Goal: Find specific fact: Find specific fact

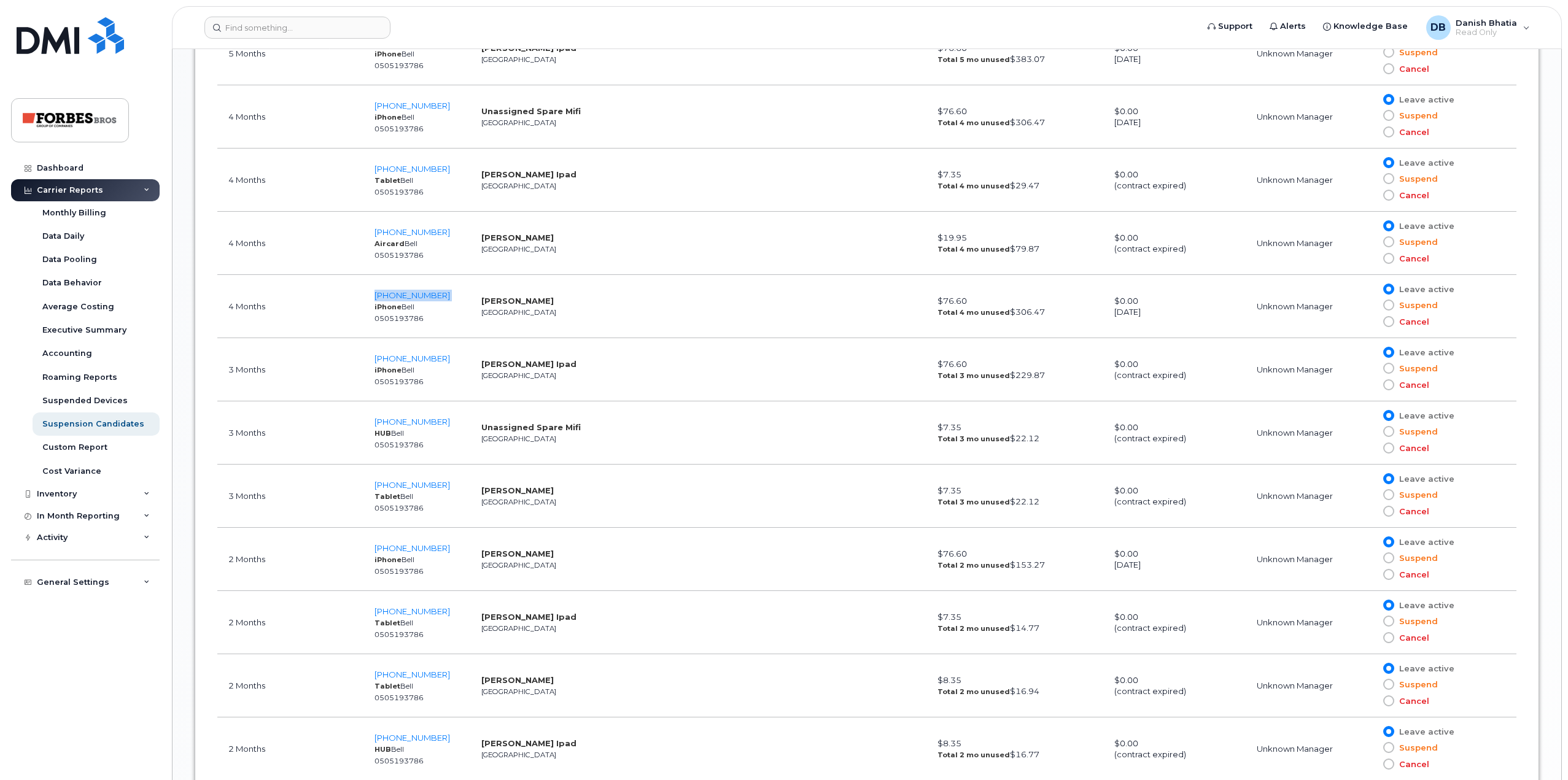
scroll to position [1412, 0]
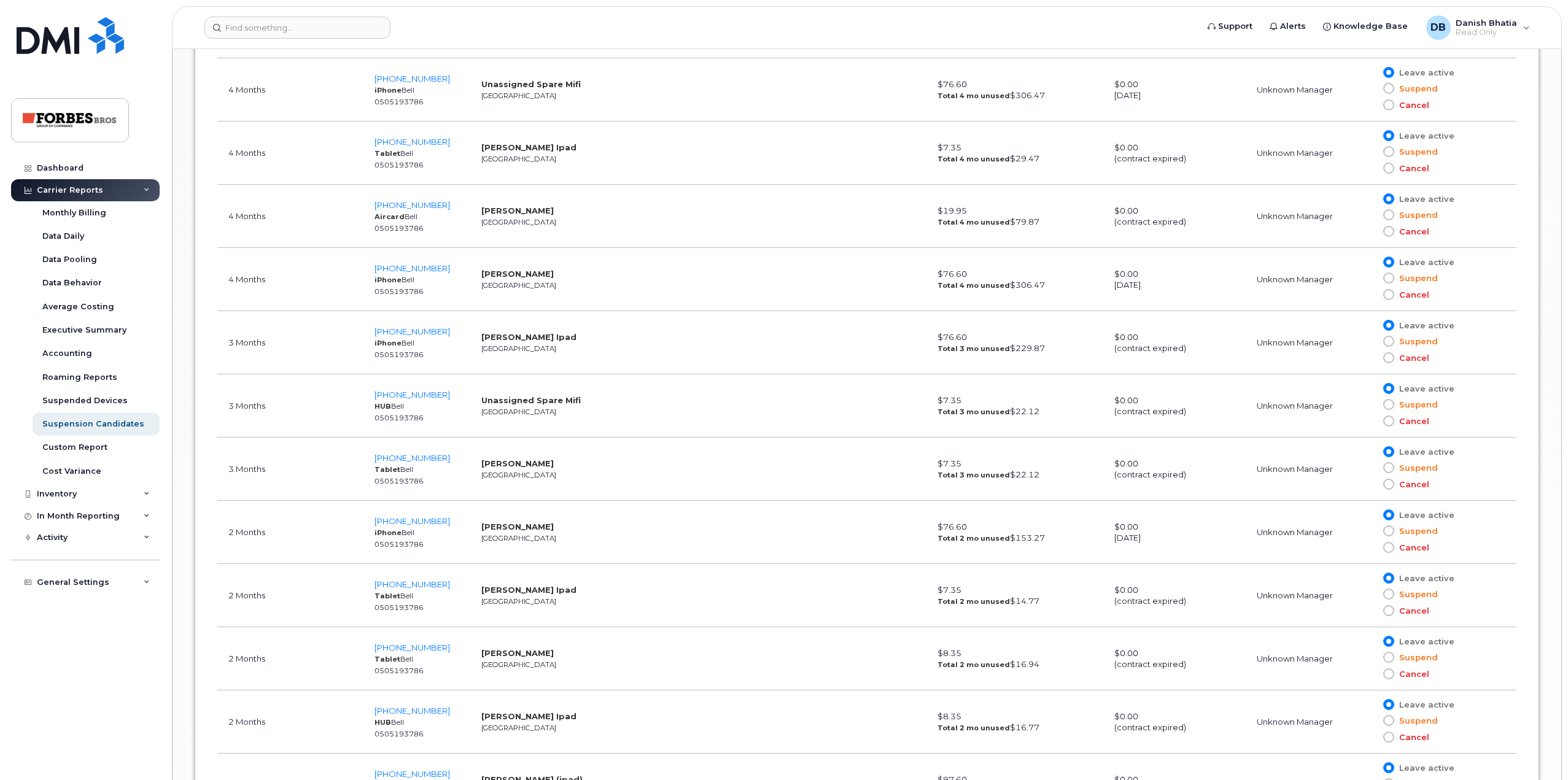
click at [446, 458] on td "[PHONE_NUMBER] Tablet Bell 0505193786" at bounding box center [416, 469] width 107 height 63
click at [452, 521] on td "[PHONE_NUMBER] iPhone Bell 0505193786" at bounding box center [416, 532] width 107 height 63
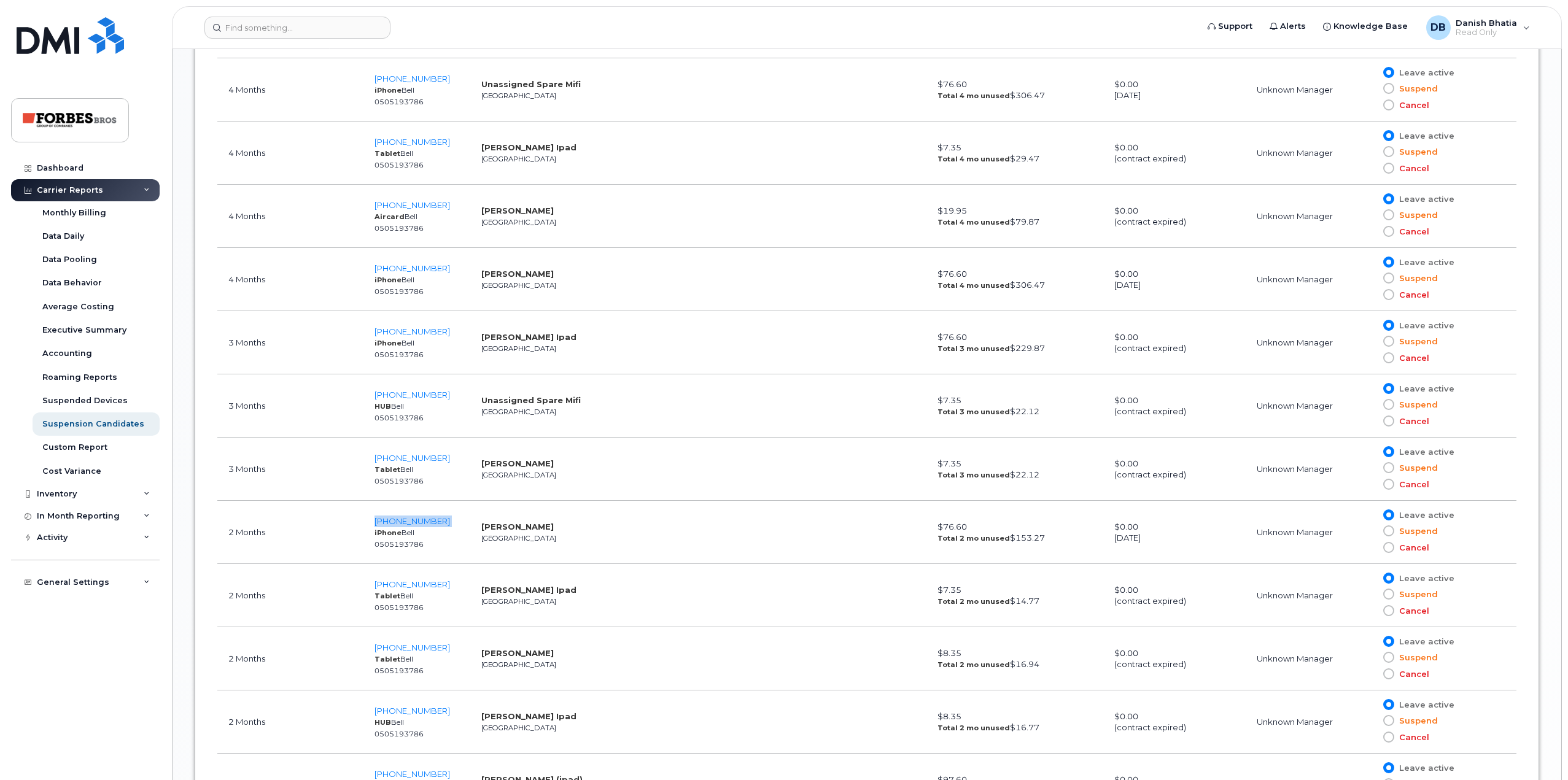
click at [452, 521] on td "[PHONE_NUMBER] iPhone Bell 0505193786" at bounding box center [416, 532] width 107 height 63
copy span "[PHONE_NUMBER]"
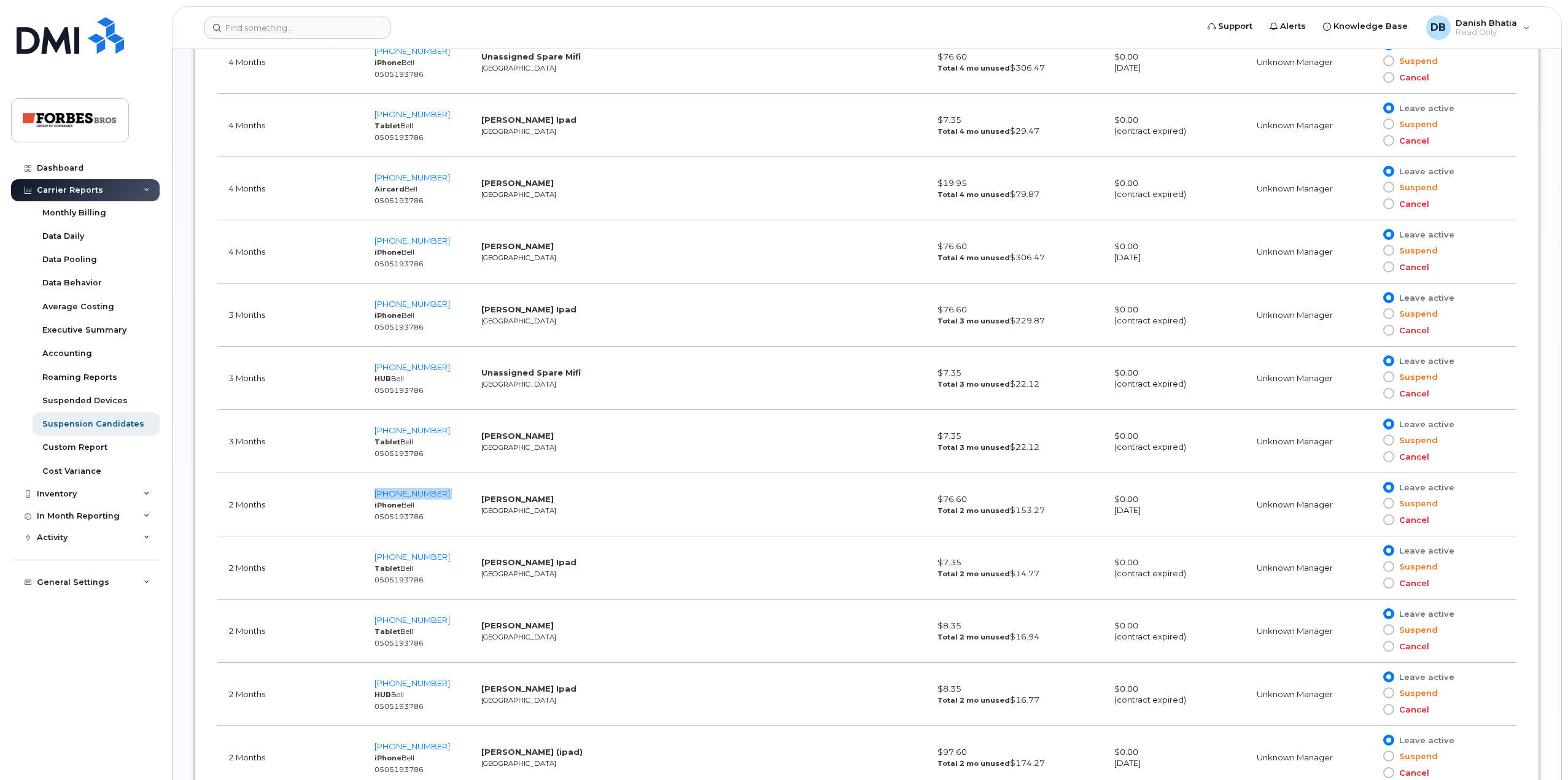
scroll to position [1472, 0]
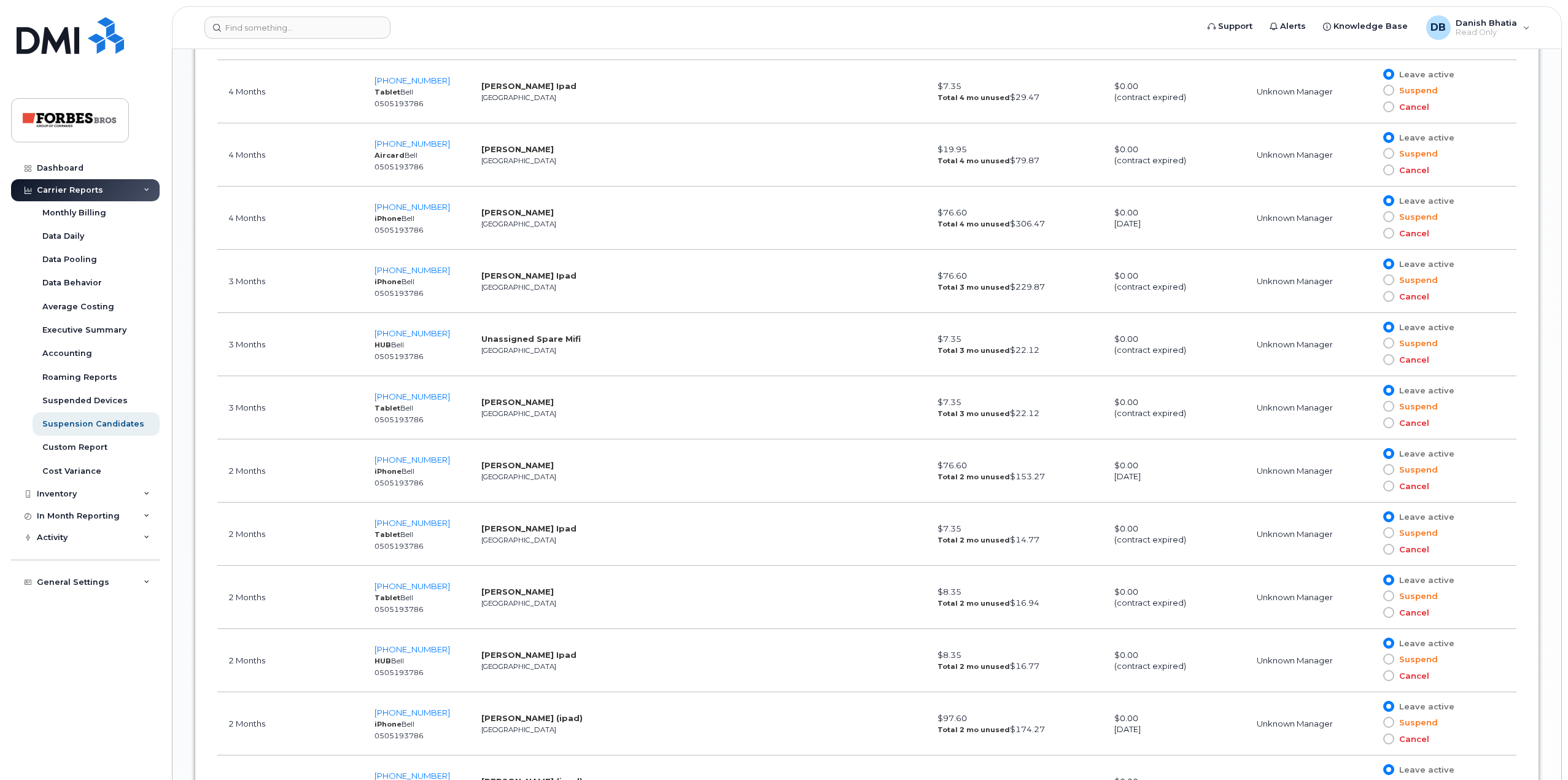
click at [461, 524] on td "[PHONE_NUMBER] Tablet Bell 0505193786" at bounding box center [416, 534] width 107 height 63
copy span "[PHONE_NUMBER]"
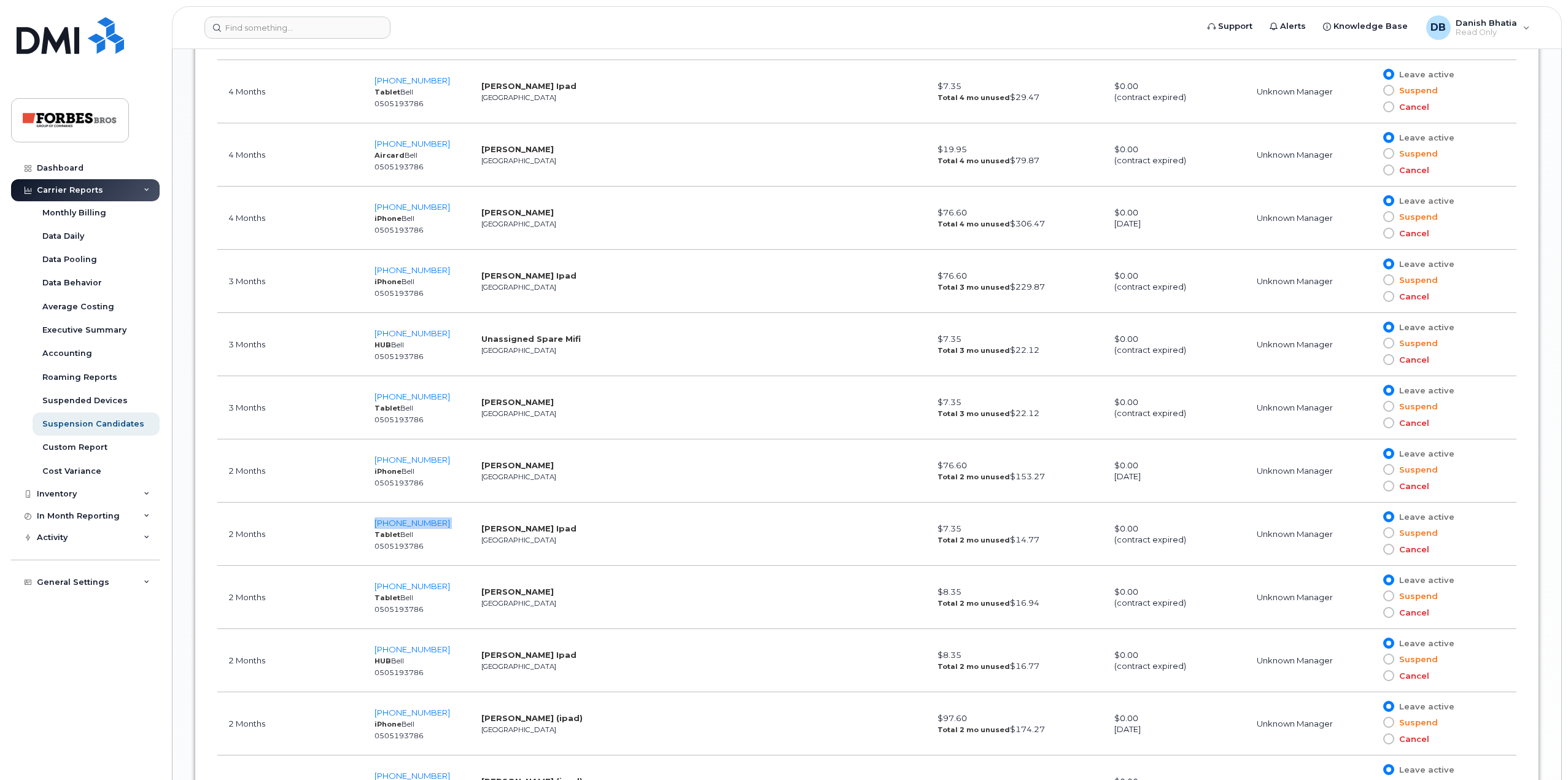
copy span "[PHONE_NUMBER]"
click at [451, 584] on td "[PHONE_NUMBER] Tablet Bell 0505193786" at bounding box center [416, 597] width 107 height 63
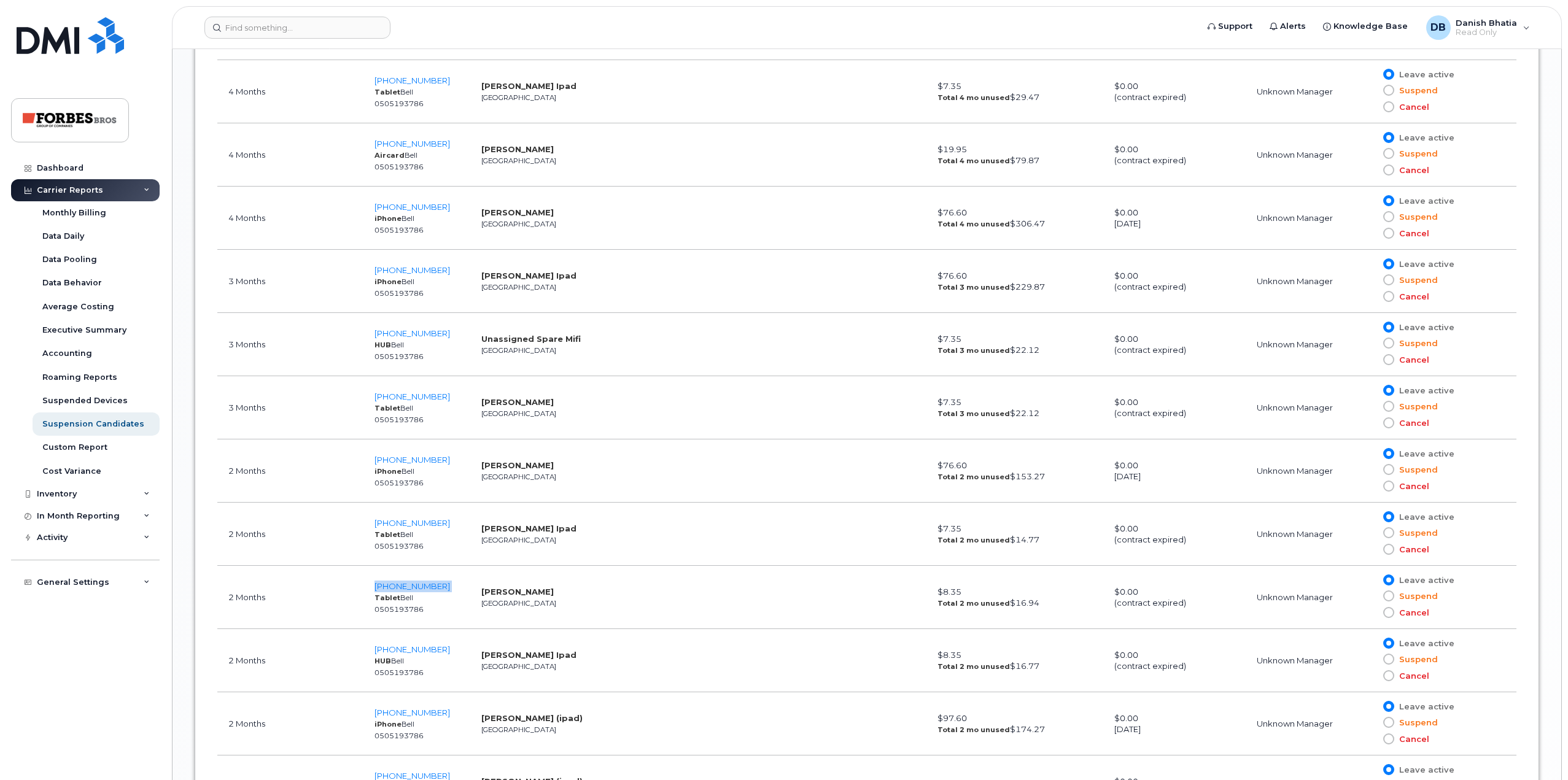
copy span "[PHONE_NUMBER]"
